Goal: Find specific page/section: Find specific page/section

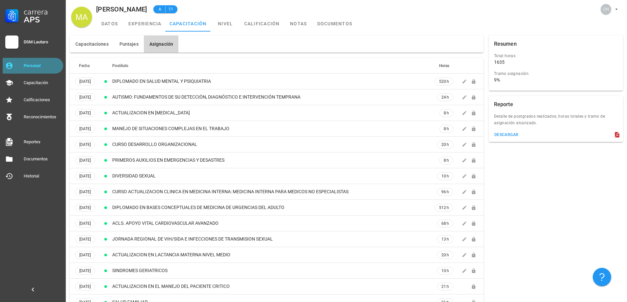
click at [27, 61] on div "Personal" at bounding box center [42, 66] width 37 height 11
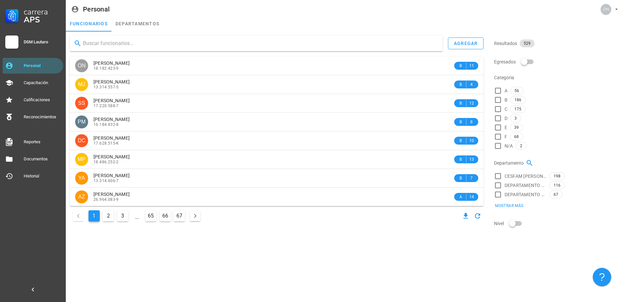
click at [154, 40] on input "text" at bounding box center [260, 43] width 354 height 11
click at [150, 45] on input "text" at bounding box center [260, 43] width 354 height 11
type input "[PERSON_NAME]"
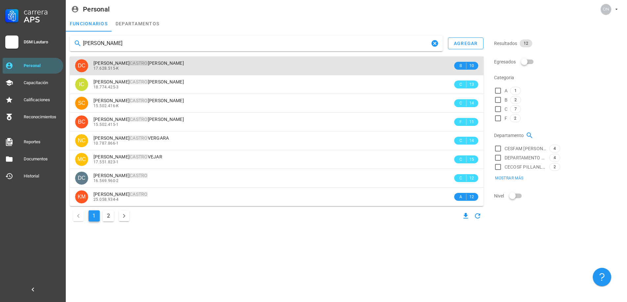
click at [157, 65] on span "[PERSON_NAME]" at bounding box center [138, 63] width 90 height 5
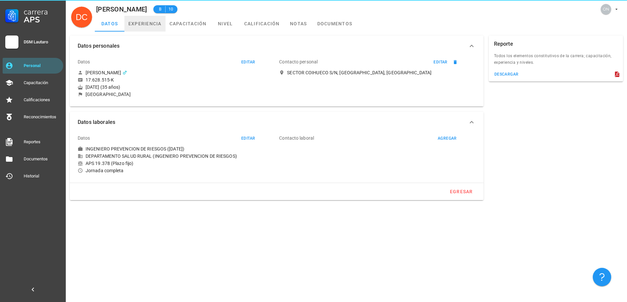
click at [154, 26] on link "experiencia" at bounding box center [144, 24] width 41 height 16
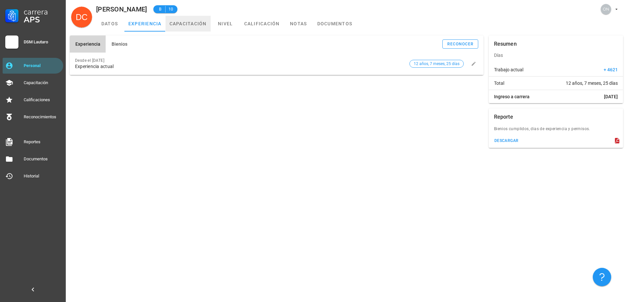
click at [199, 19] on link "capacitación" at bounding box center [188, 24] width 45 height 16
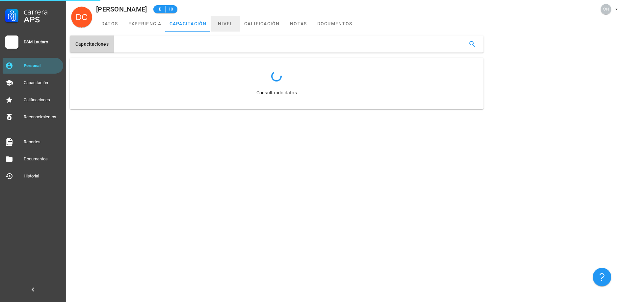
click at [229, 22] on link "nivel" at bounding box center [226, 24] width 30 height 16
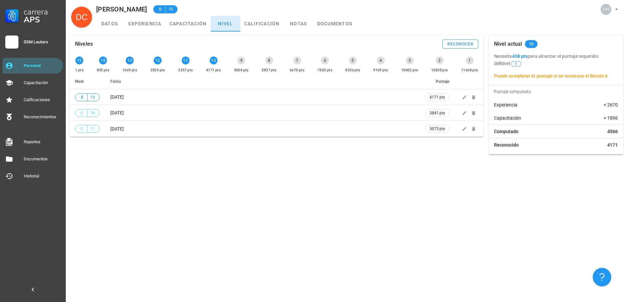
click at [236, 25] on link "nivel" at bounding box center [226, 24] width 30 height 16
click at [197, 25] on link "capacitación" at bounding box center [188, 24] width 45 height 16
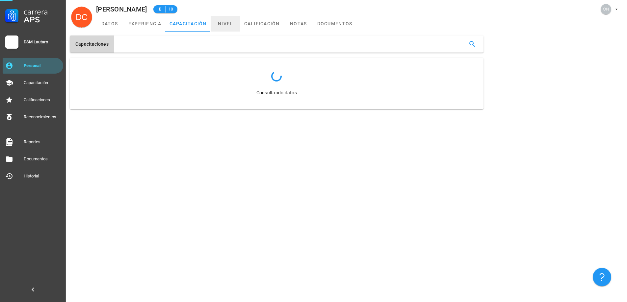
click at [218, 25] on link "nivel" at bounding box center [226, 24] width 30 height 16
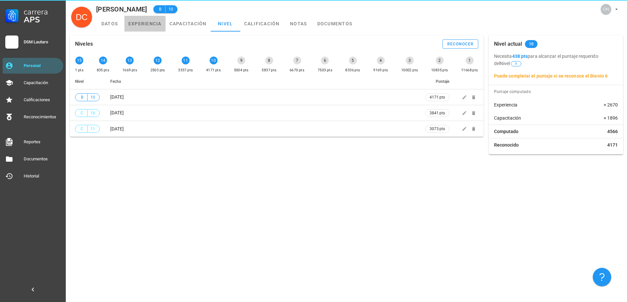
click at [151, 23] on link "experiencia" at bounding box center [144, 24] width 41 height 16
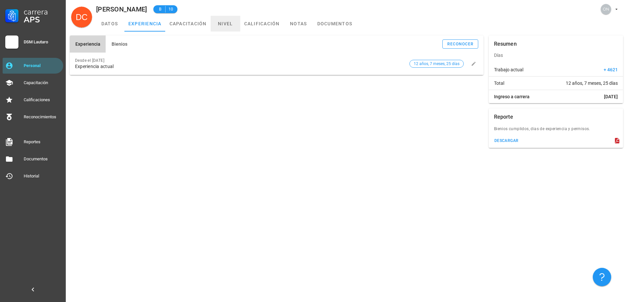
click at [227, 21] on link "nivel" at bounding box center [226, 24] width 30 height 16
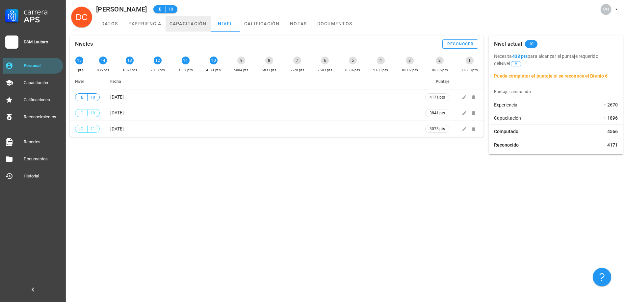
click at [197, 28] on link "capacitación" at bounding box center [188, 24] width 45 height 16
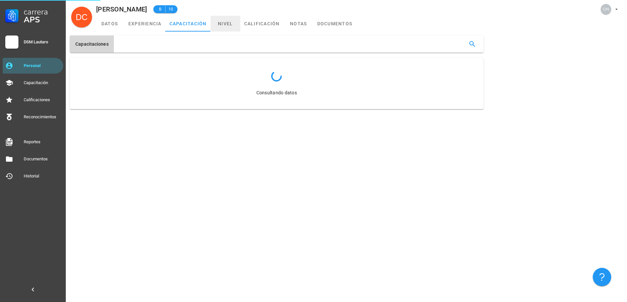
click at [221, 21] on link "nivel" at bounding box center [226, 24] width 30 height 16
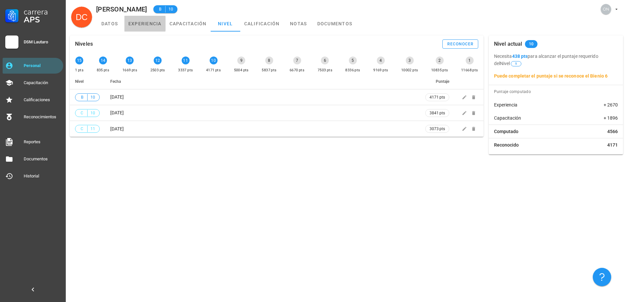
click at [156, 25] on link "experiencia" at bounding box center [144, 24] width 41 height 16
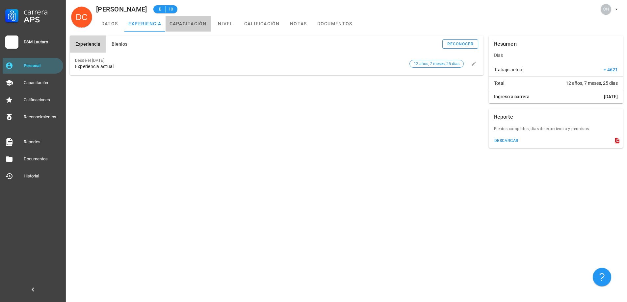
click at [199, 24] on link "capacitación" at bounding box center [188, 24] width 45 height 16
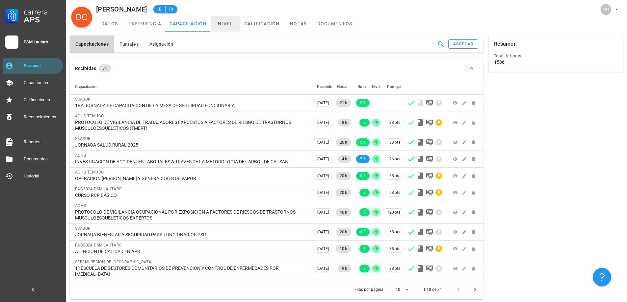
click at [230, 27] on link "nivel" at bounding box center [226, 24] width 30 height 16
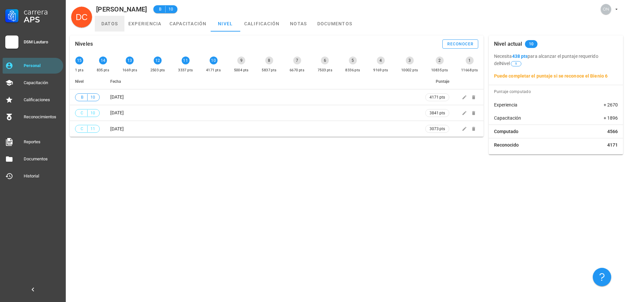
click at [117, 25] on link "datos" at bounding box center [110, 24] width 30 height 16
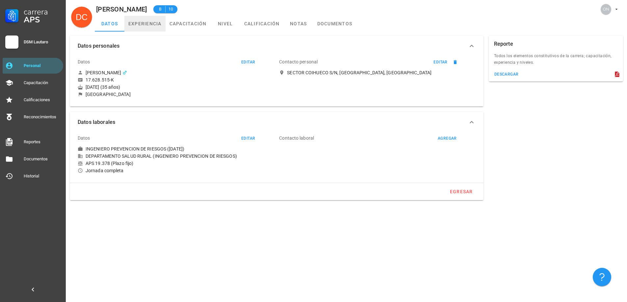
click at [150, 23] on link "experiencia" at bounding box center [144, 24] width 41 height 16
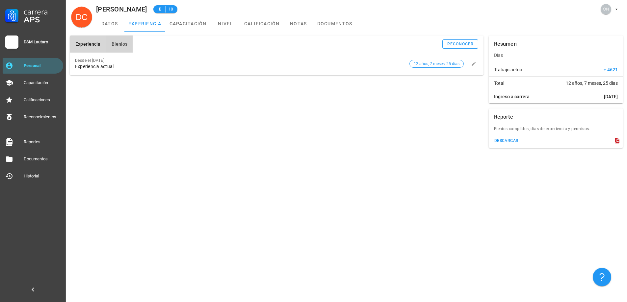
click at [129, 44] on button "Bienios" at bounding box center [119, 44] width 27 height 17
